Goal: Task Accomplishment & Management: Use online tool/utility

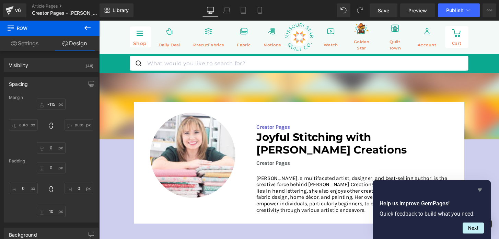
click at [480, 189] on icon "Hide survey" at bounding box center [480, 189] width 4 height 3
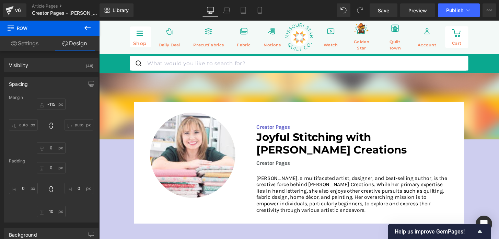
click at [454, 17] on div "Library Desktop Desktop Laptop Tablet Mobile Save Preview Publish Scheduled Vie…" at bounding box center [300, 10] width 400 height 21
click at [453, 16] on button "Publish" at bounding box center [459, 10] width 42 height 14
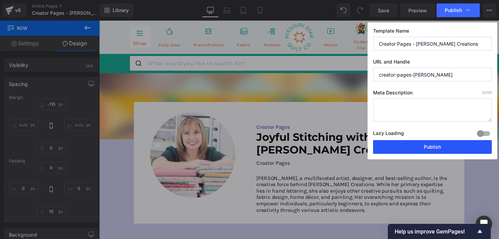
click at [413, 146] on button "Publish" at bounding box center [432, 147] width 119 height 14
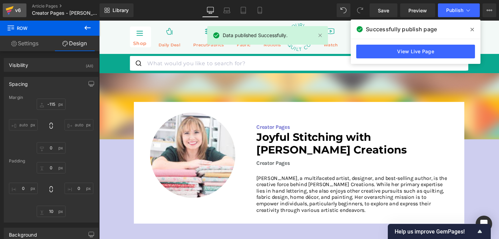
click at [10, 9] on icon at bounding box center [10, 8] width 8 height 4
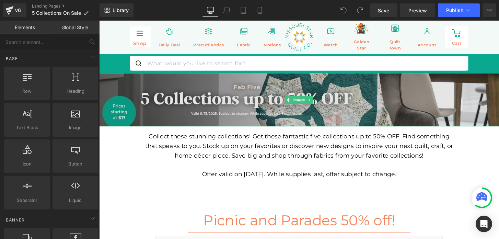
click at [236, 98] on img at bounding box center [306, 102] width 415 height 55
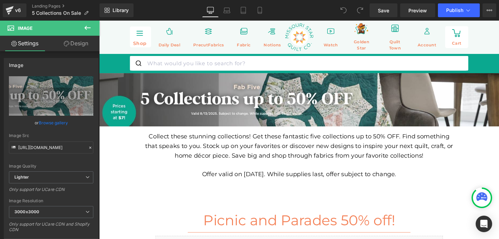
click at [216, 158] on div "Collect these stunning collections! Get these fantastic five collections up to …" at bounding box center [307, 151] width 322 height 30
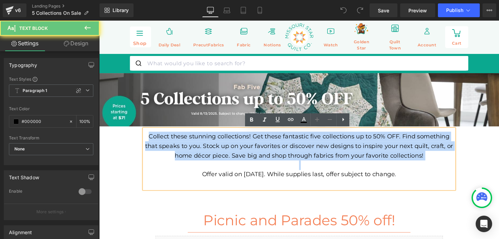
click at [216, 158] on div "Collect these stunning collections! Get these fantastic five collections up to …" at bounding box center [307, 151] width 322 height 30
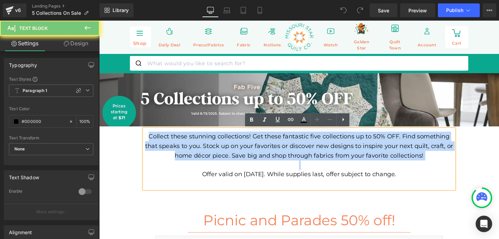
click at [216, 158] on div "Collect these stunning collections! Get these fantastic five collections up to …" at bounding box center [307, 151] width 322 height 30
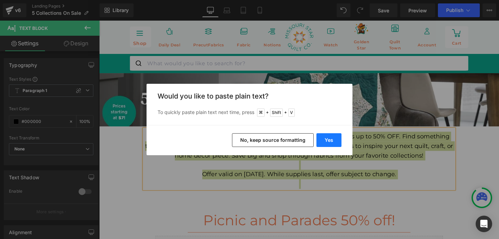
drag, startPoint x: 327, startPoint y: 137, endPoint x: 234, endPoint y: 121, distance: 94.8
click at [327, 137] on button "Yes" at bounding box center [328, 140] width 25 height 14
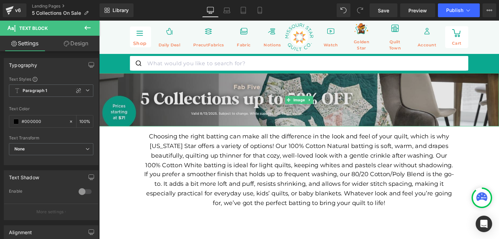
click at [266, 115] on img at bounding box center [306, 102] width 415 height 55
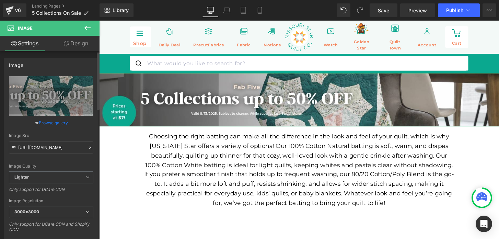
click at [59, 122] on link "Browse gallery" at bounding box center [53, 123] width 29 height 12
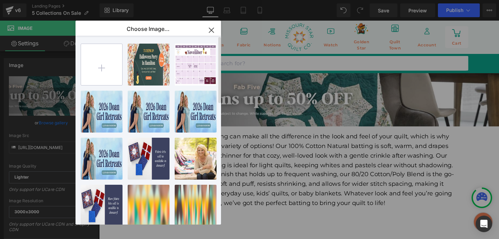
type input "C:\fakepath\251594_Nature's-Best-Launch-1500x200.jpg"
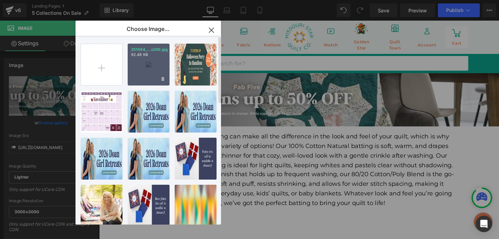
click at [146, 64] on div "251594_...x200.jpg 92.48 KB" at bounding box center [149, 65] width 42 height 42
type input "https://ucarecdn.com/12059caf-d6d0-400e-bece-5ef57522b7f1/-/format/auto/-/previ…"
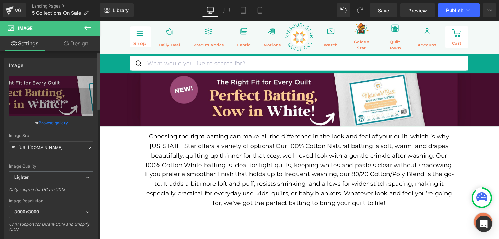
click at [59, 122] on link "Browse gallery" at bounding box center [53, 123] width 29 height 12
click at [256, 10] on link "Mobile" at bounding box center [260, 10] width 16 height 14
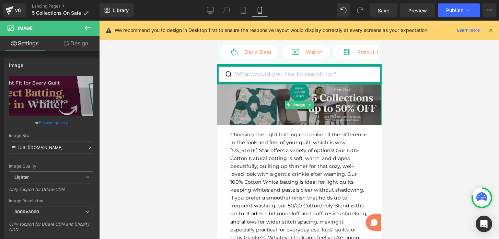
click at [288, 99] on img at bounding box center [299, 104] width 165 height 41
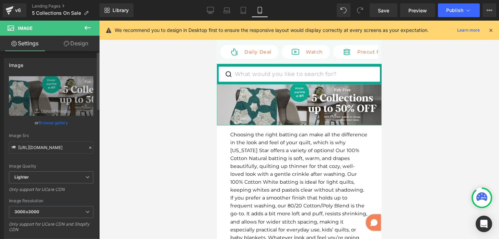
click at [60, 121] on link "Browse gallery" at bounding box center [53, 123] width 29 height 12
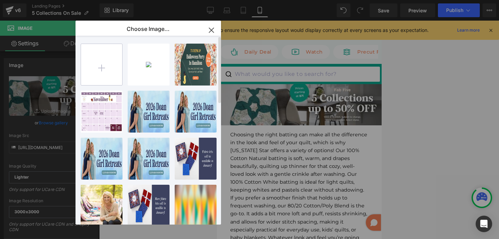
type input "C:\fakepath\251594_Nature's-Best-Launch-600x150.jpg"
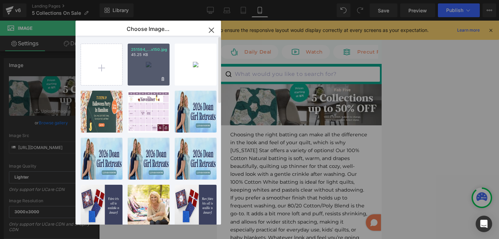
click at [145, 65] on div "251594_...x150.jpg 45.25 KB" at bounding box center [149, 65] width 42 height 42
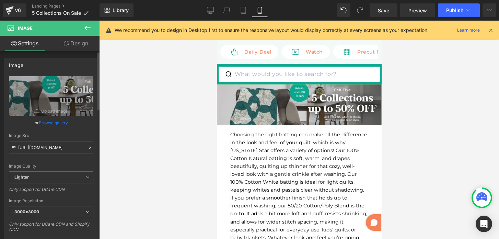
click at [53, 121] on link "Browse gallery" at bounding box center [53, 123] width 29 height 12
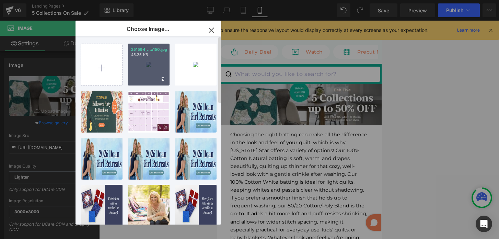
click at [155, 74] on div "251594_...x150.jpg 45.25 KB" at bounding box center [149, 65] width 42 height 42
type input "https://ucarecdn.com/6853c2d7-53d5-4ca9-9d66-ed068e694261/-/format/auto/-/previ…"
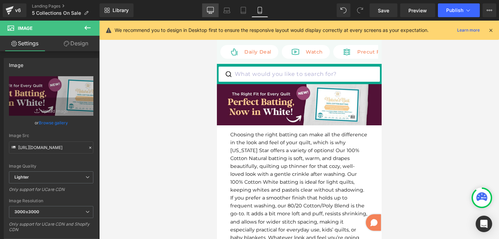
click at [219, 8] on link "Desktop" at bounding box center [210, 10] width 16 height 14
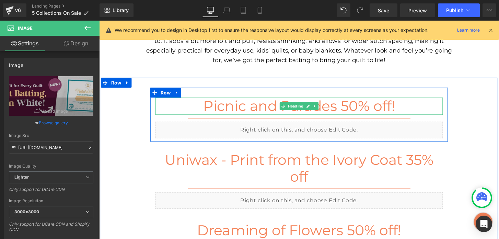
scroll to position [150, 0]
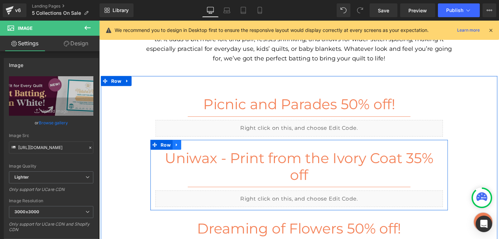
click at [182, 151] on link at bounding box center [179, 150] width 9 height 10
click at [196, 148] on icon at bounding box center [197, 149] width 5 height 5
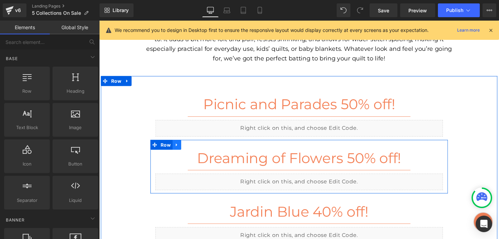
click at [179, 149] on icon at bounding box center [179, 149] width 1 height 3
click at [197, 149] on icon at bounding box center [197, 149] width 5 height 5
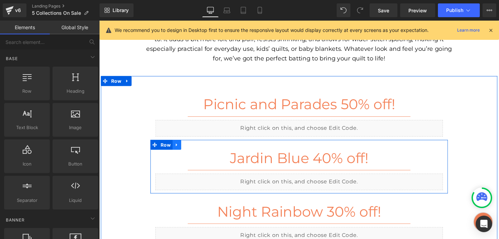
click at [179, 148] on icon at bounding box center [179, 149] width 5 height 5
click at [197, 149] on icon at bounding box center [197, 149] width 5 height 5
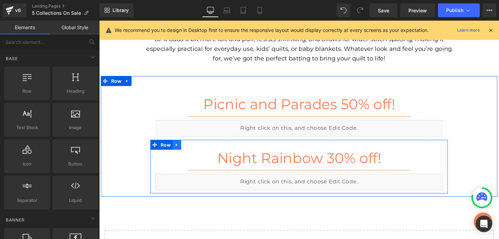
click at [181, 149] on icon at bounding box center [179, 149] width 5 height 5
click at [194, 149] on link at bounding box center [197, 150] width 9 height 10
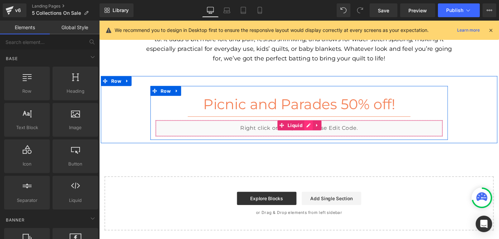
click at [315, 130] on div "Liquid" at bounding box center [307, 132] width 299 height 17
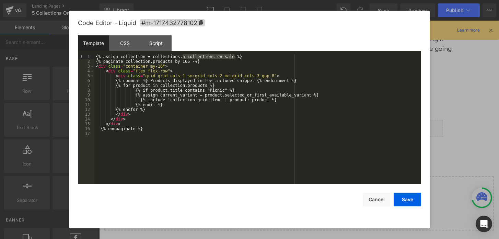
drag, startPoint x: 182, startPoint y: 56, endPoint x: 234, endPoint y: 56, distance: 52.2
click at [234, 56] on div "{% assign collection = collections.5-collections-on-sale %} {% paginate collect…" at bounding box center [257, 123] width 327 height 139
click at [221, 91] on div "{% assign collection = collections.missouri-star-natures-best-100-natural-cotto…" at bounding box center [257, 123] width 327 height 139
click at [403, 199] on button "Save" at bounding box center [407, 200] width 27 height 14
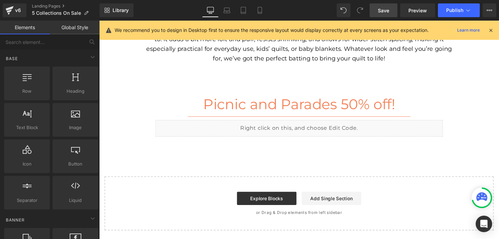
click at [377, 10] on link "Save" at bounding box center [384, 10] width 28 height 14
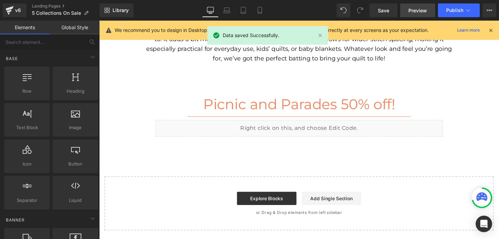
click at [412, 9] on span "Preview" at bounding box center [417, 10] width 19 height 7
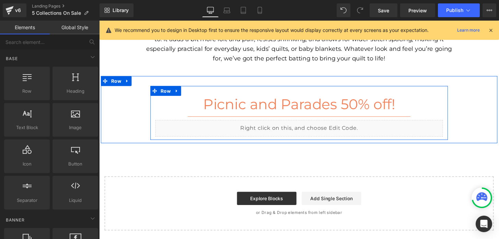
click at [248, 112] on h2 "Picnic and Parades 50% off!" at bounding box center [307, 108] width 299 height 18
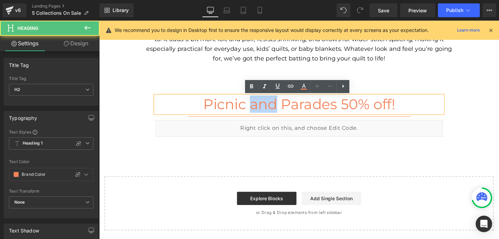
click at [248, 112] on h2 "Picnic and Parades 50% off!" at bounding box center [307, 108] width 299 height 18
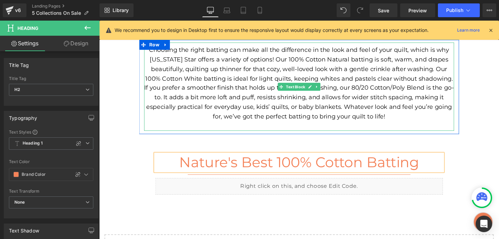
scroll to position [93, 0]
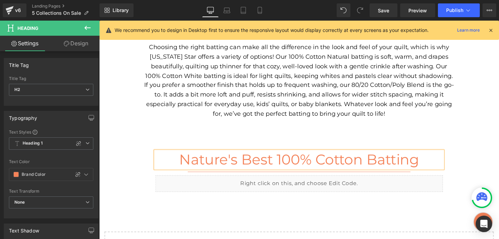
click at [237, 136] on div "Nature's Best 100% Cotton Batting Heading Separator Liquid Row Row" at bounding box center [307, 170] width 412 height 69
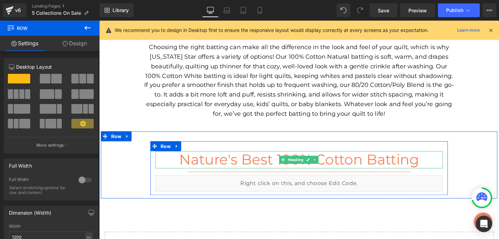
click at [442, 166] on h2 "Nature's Best 100% Cotton Batting" at bounding box center [307, 165] width 299 height 18
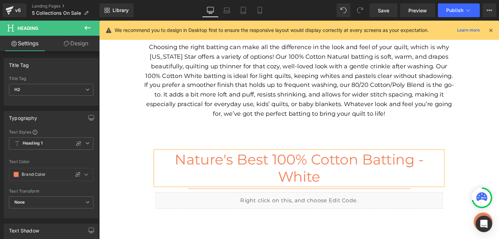
click at [257, 147] on div "Nature's Best 100% Cotton Batting - White Heading Separator Liquid Row" at bounding box center [306, 182] width 309 height 73
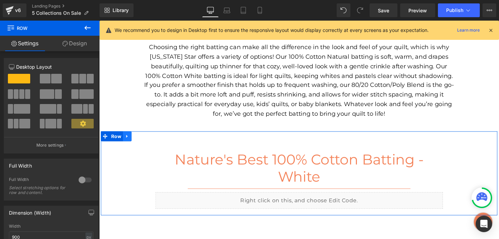
click at [127, 141] on icon at bounding box center [127, 140] width 1 height 3
click at [138, 141] on icon at bounding box center [137, 140] width 5 height 5
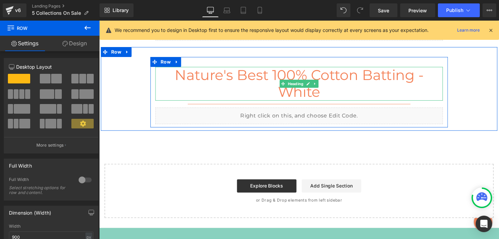
scroll to position [204, 0]
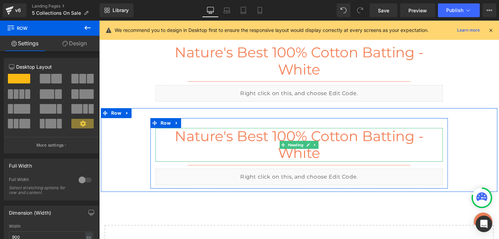
click at [298, 159] on h2 "Nature's Best 100% Cotton Batting - White" at bounding box center [307, 149] width 299 height 35
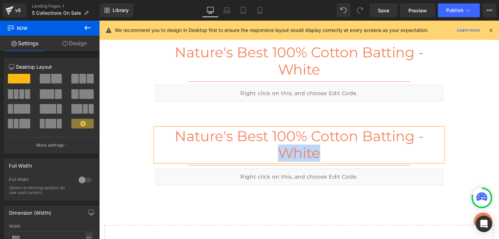
click at [298, 159] on h2 "Nature's Best 100% Cotton Batting - White" at bounding box center [307, 149] width 299 height 35
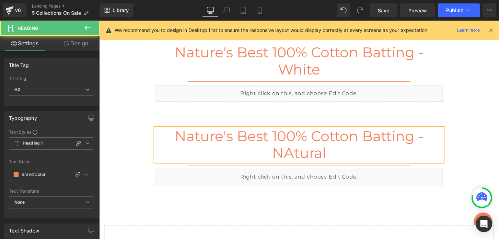
click at [302, 161] on h2 "Nature's Best 100% Cotton Batting - NAtural" at bounding box center [307, 149] width 299 height 35
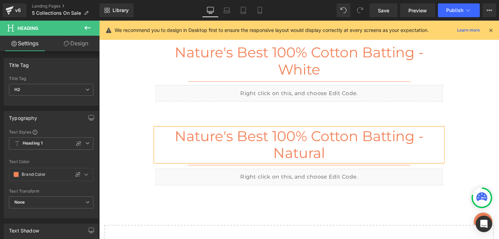
click at [315, 180] on div "Liquid" at bounding box center [307, 182] width 299 height 17
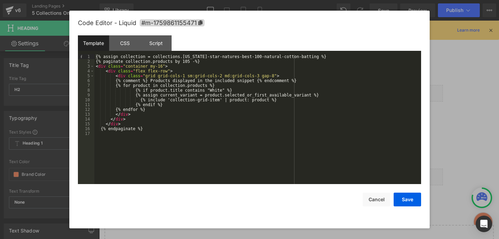
click at [221, 92] on div "{% assign collection = collections.missouri-star-natures-best-100-natural-cotto…" at bounding box center [257, 123] width 327 height 139
click at [402, 198] on button "Save" at bounding box center [407, 200] width 27 height 14
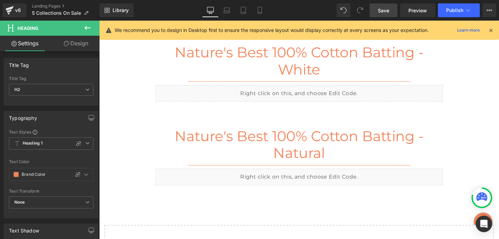
click at [382, 9] on span "Save" at bounding box center [383, 10] width 11 height 7
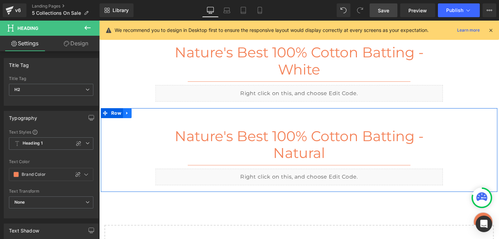
click at [129, 115] on icon at bounding box center [128, 116] width 5 height 5
click at [137, 117] on icon at bounding box center [137, 116] width 5 height 5
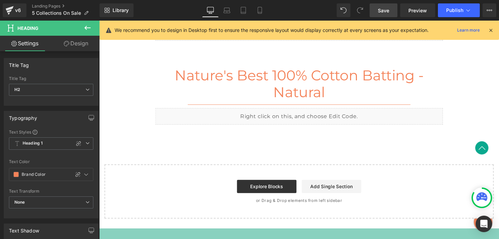
scroll to position [354, 0]
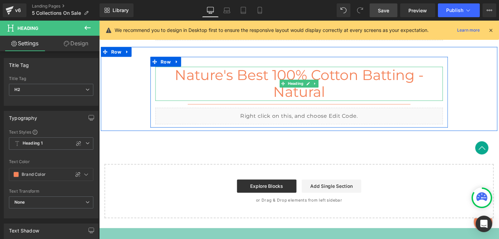
click at [295, 96] on h2 "Nature's Best 100% Cotton Batting - Natural" at bounding box center [307, 86] width 299 height 35
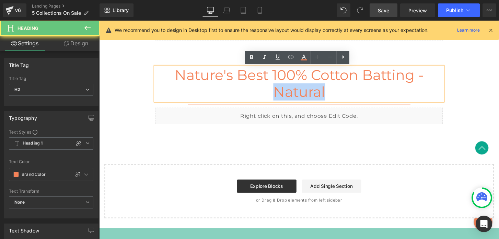
click at [295, 96] on h2 "Nature's Best 100% Cotton Batting - Natural" at bounding box center [307, 86] width 299 height 35
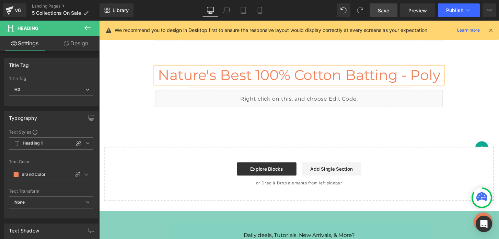
click at [382, 15] on link "Save" at bounding box center [384, 10] width 28 height 14
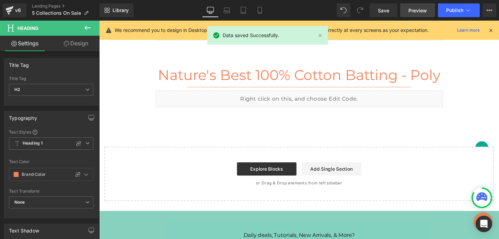
click at [411, 9] on span "Preview" at bounding box center [417, 10] width 19 height 7
